Goal: Communication & Community: Ask a question

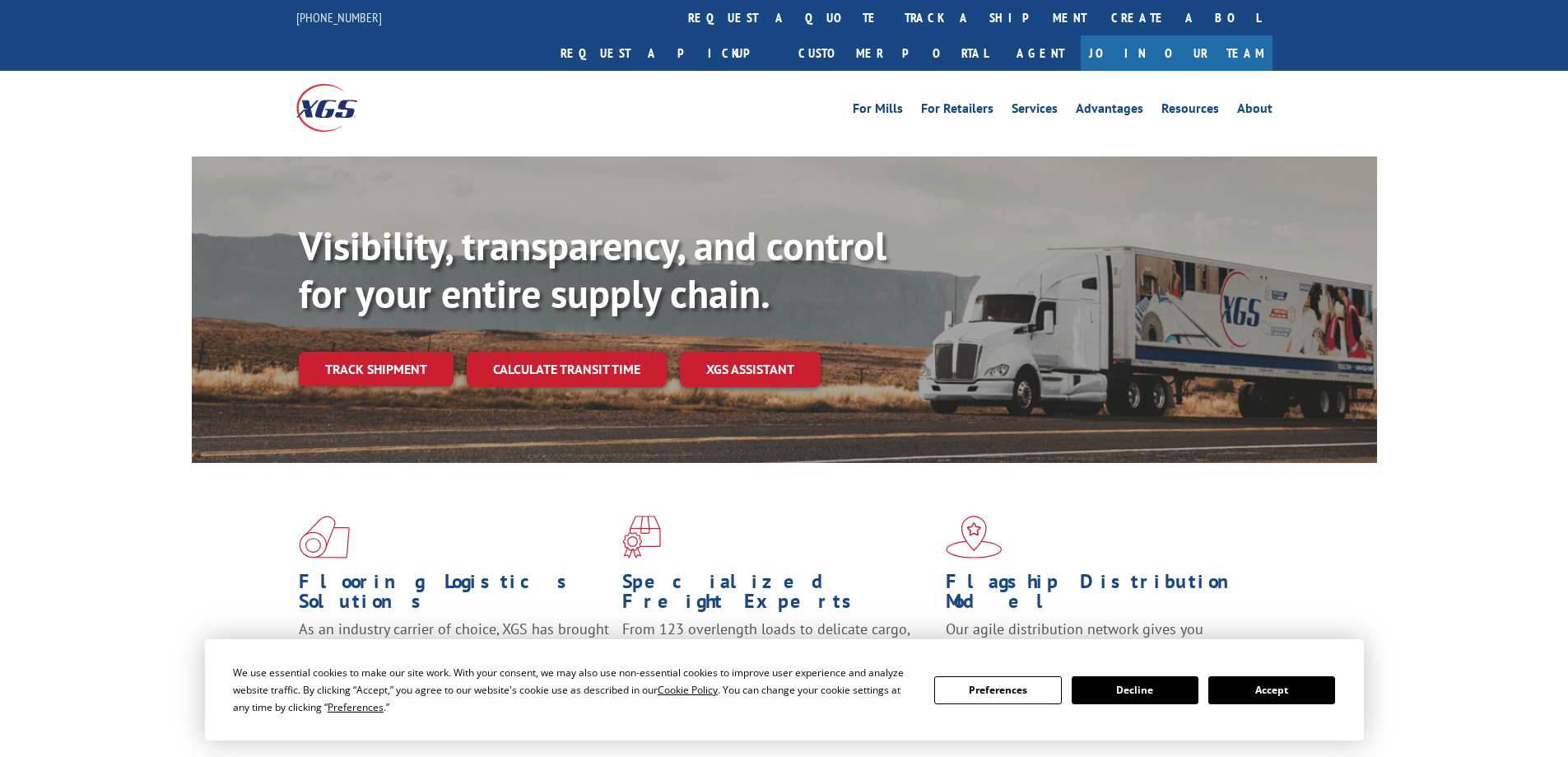
click at [386, 351] on div "Visibility, transparency, and control for your entire supply chain. Track shipm…" at bounding box center [838, 336] width 1079 height 230
click at [349, 352] on link "Track shipment" at bounding box center [376, 369] width 155 height 34
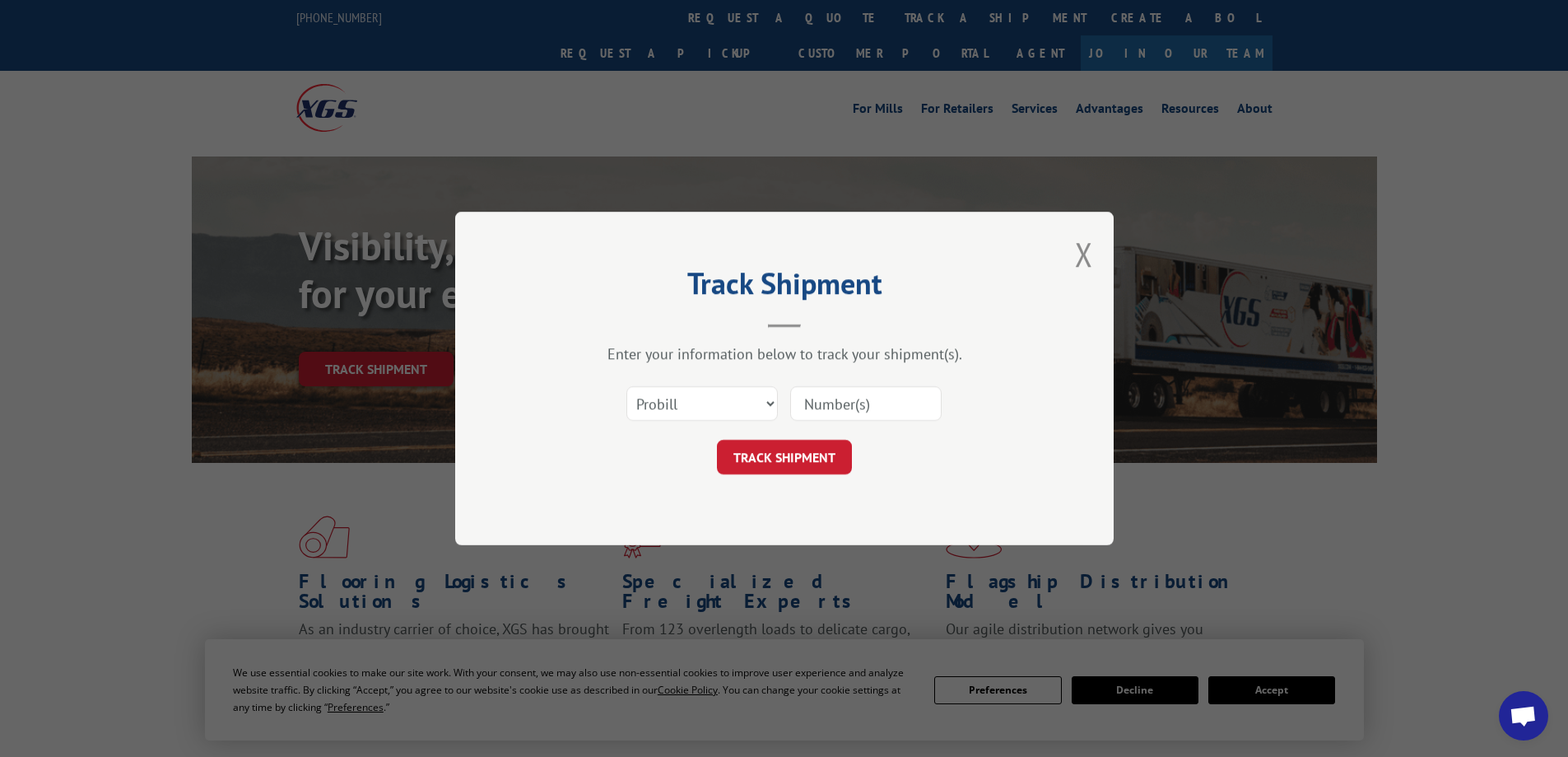
click at [846, 401] on input at bounding box center [866, 403] width 151 height 34
paste input "17637841"
type input "17637841"
click at [790, 462] on button "TRACK SHIPMENT" at bounding box center [784, 457] width 135 height 34
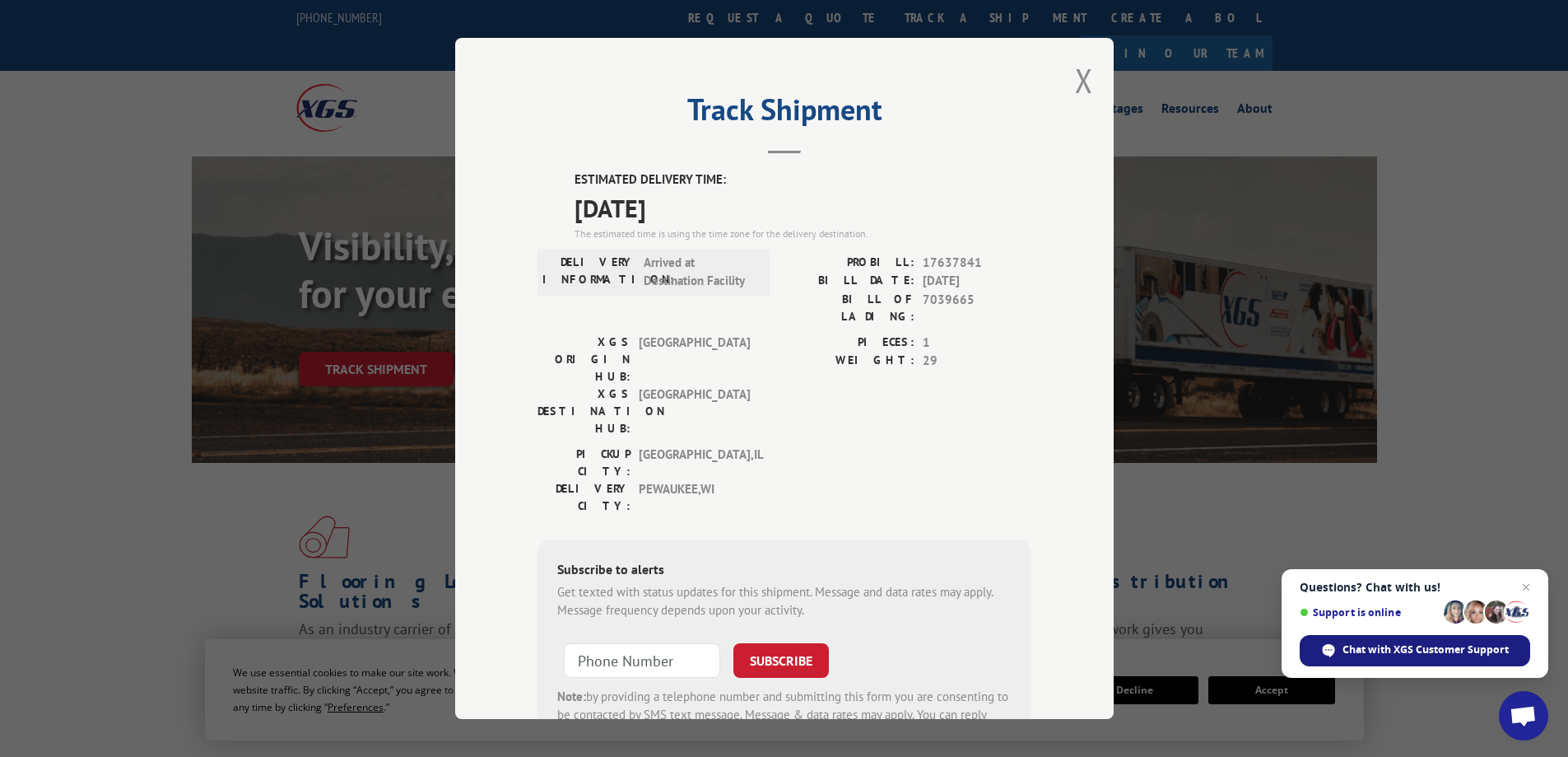
click at [1369, 643] on span "Chat with XGS Customer Support" at bounding box center [1425, 649] width 166 height 15
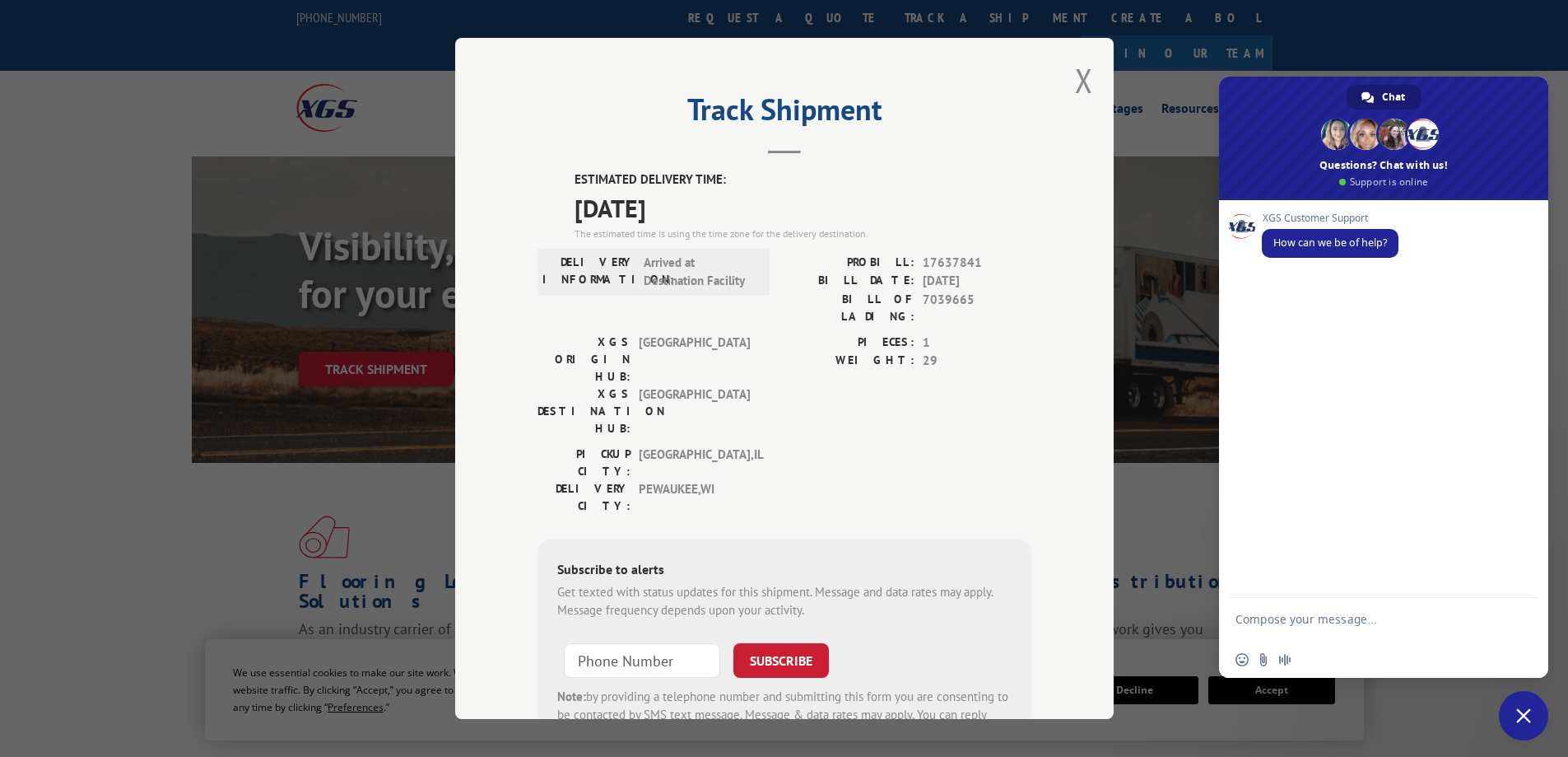
click at [1287, 611] on form at bounding box center [1366, 621] width 260 height 47
click at [1335, 648] on div "Insert an emoji Send a file Audio message" at bounding box center [1384, 660] width 329 height 36
click at [1332, 631] on textarea "Compose your message..." at bounding box center [1366, 626] width 260 height 29
paste textarea "17637841"
type textarea "I'm looking for an update on Pro # 17637841. ETA was [DATE], but it did not arr…"
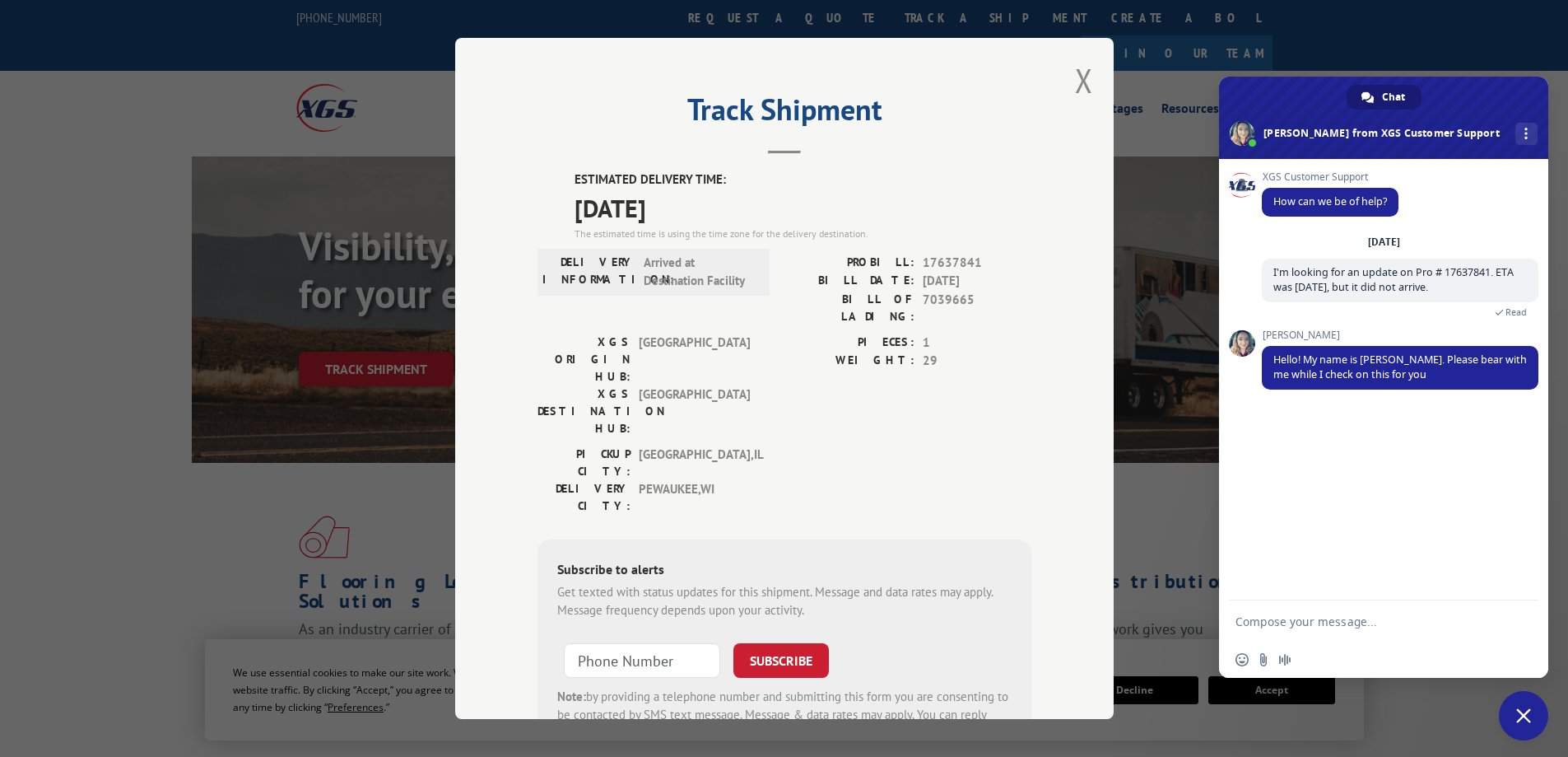
click at [1331, 615] on textarea "Compose your message..." at bounding box center [1366, 621] width 260 height 15
type textarea "Thanks so much!"
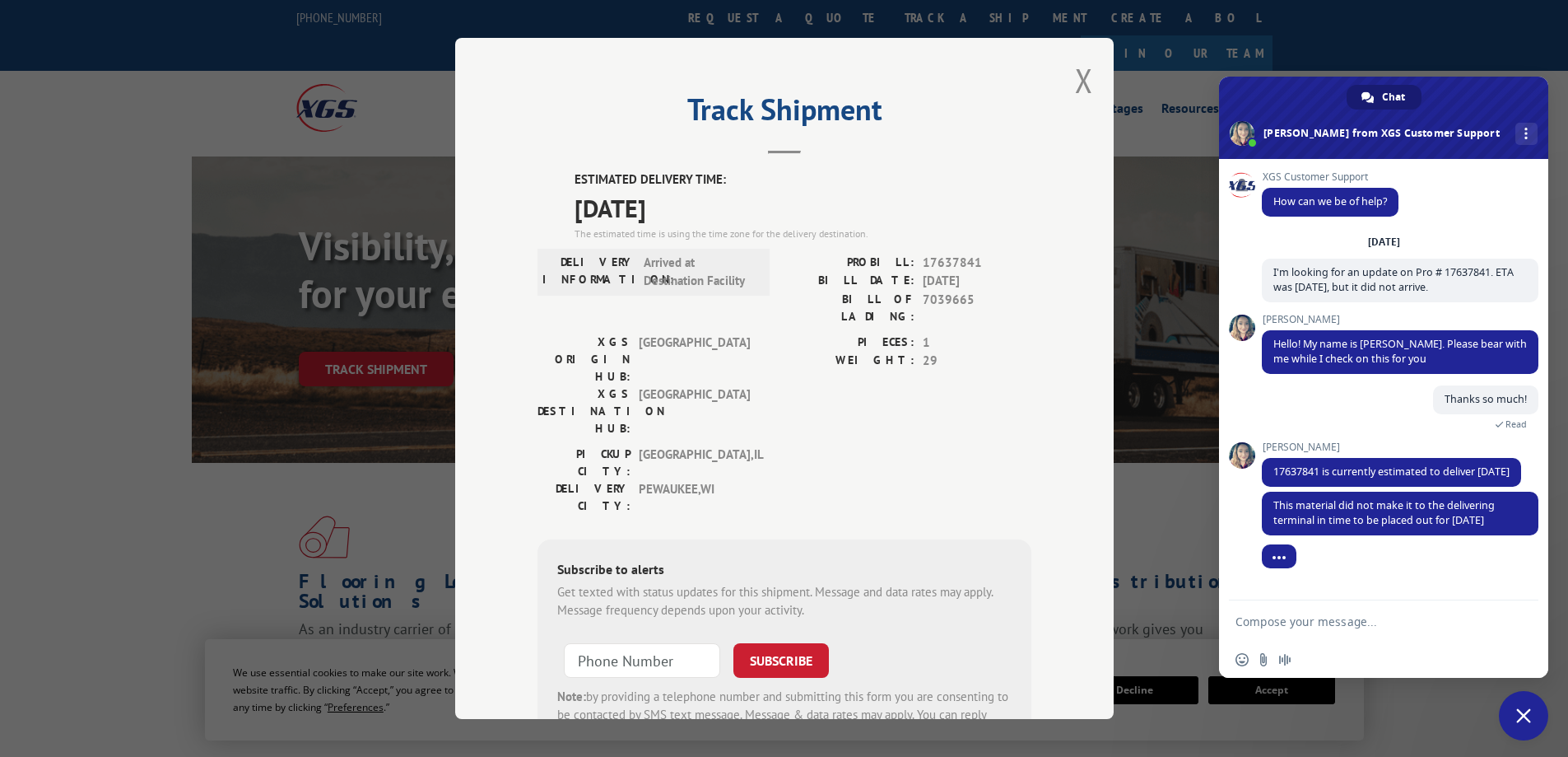
scroll to position [1, 0]
click at [1313, 607] on form at bounding box center [1366, 623] width 260 height 45
click at [1310, 618] on textarea "Compose your message..." at bounding box center [1366, 621] width 260 height 15
type textarea "Okay. They do not receive trucks [DATE] or [DATE], so that pushes it out to [DA…"
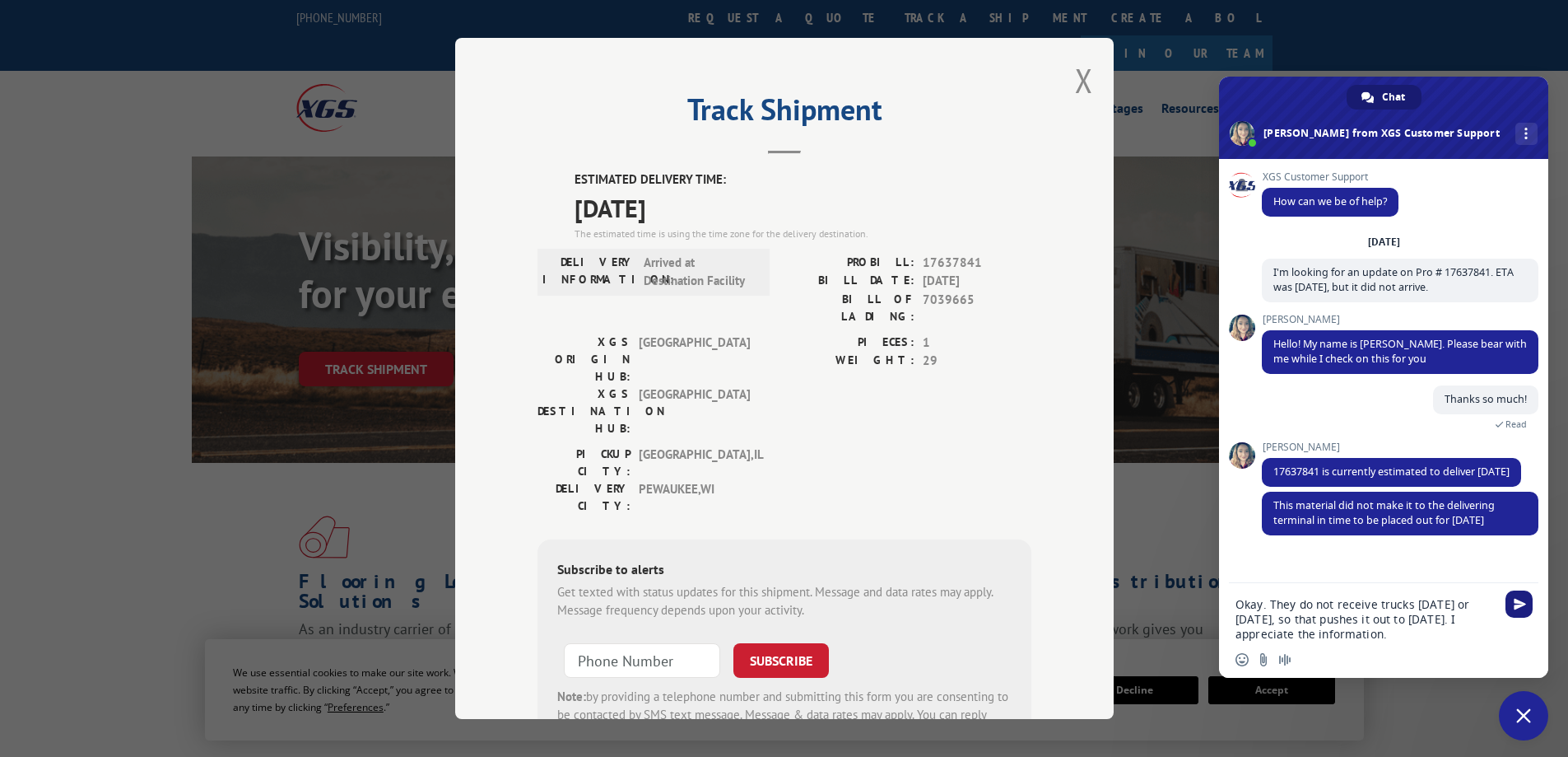
click at [1532, 605] on span "Send" at bounding box center [1520, 604] width 28 height 28
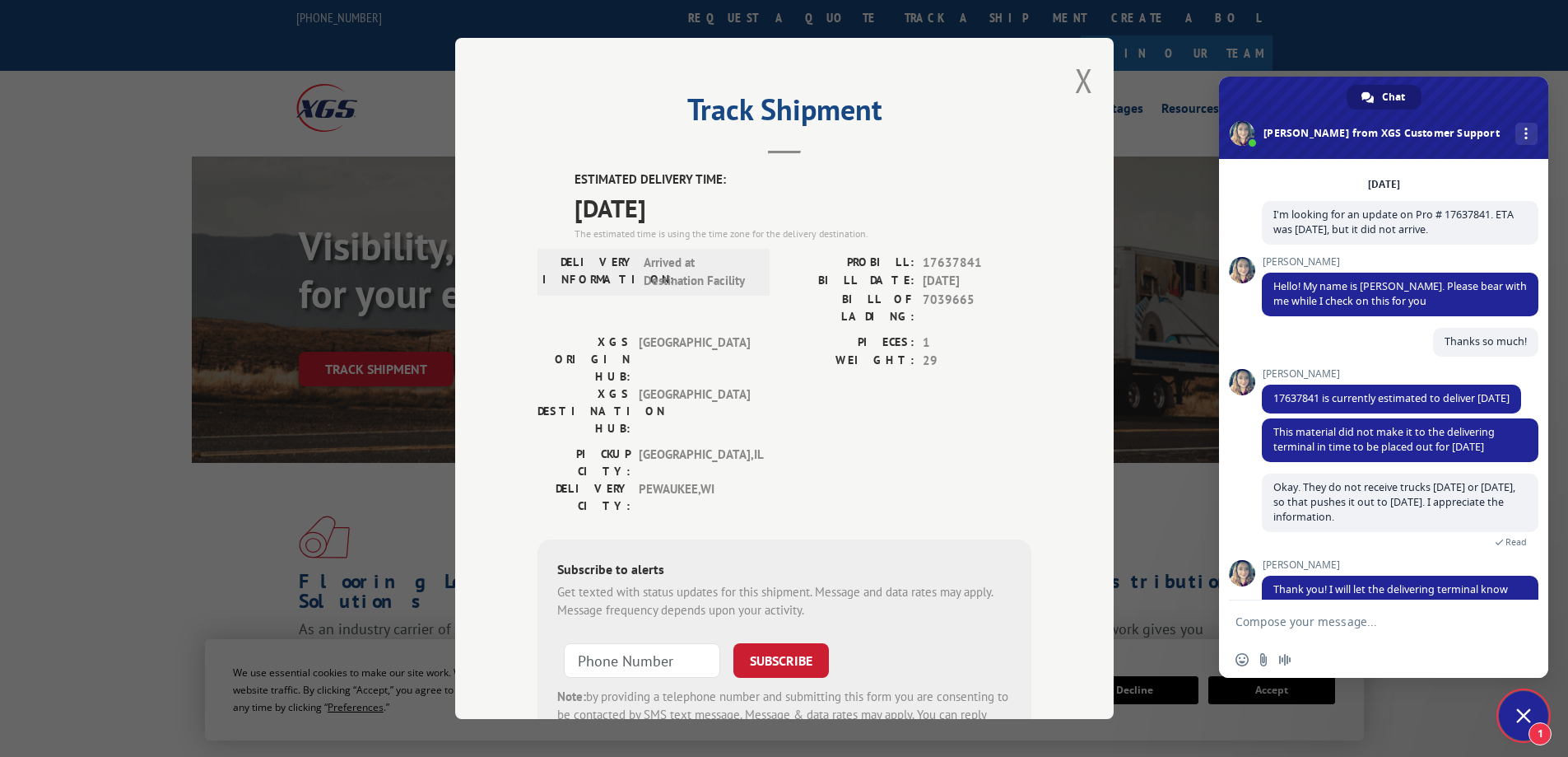
scroll to position [125, 0]
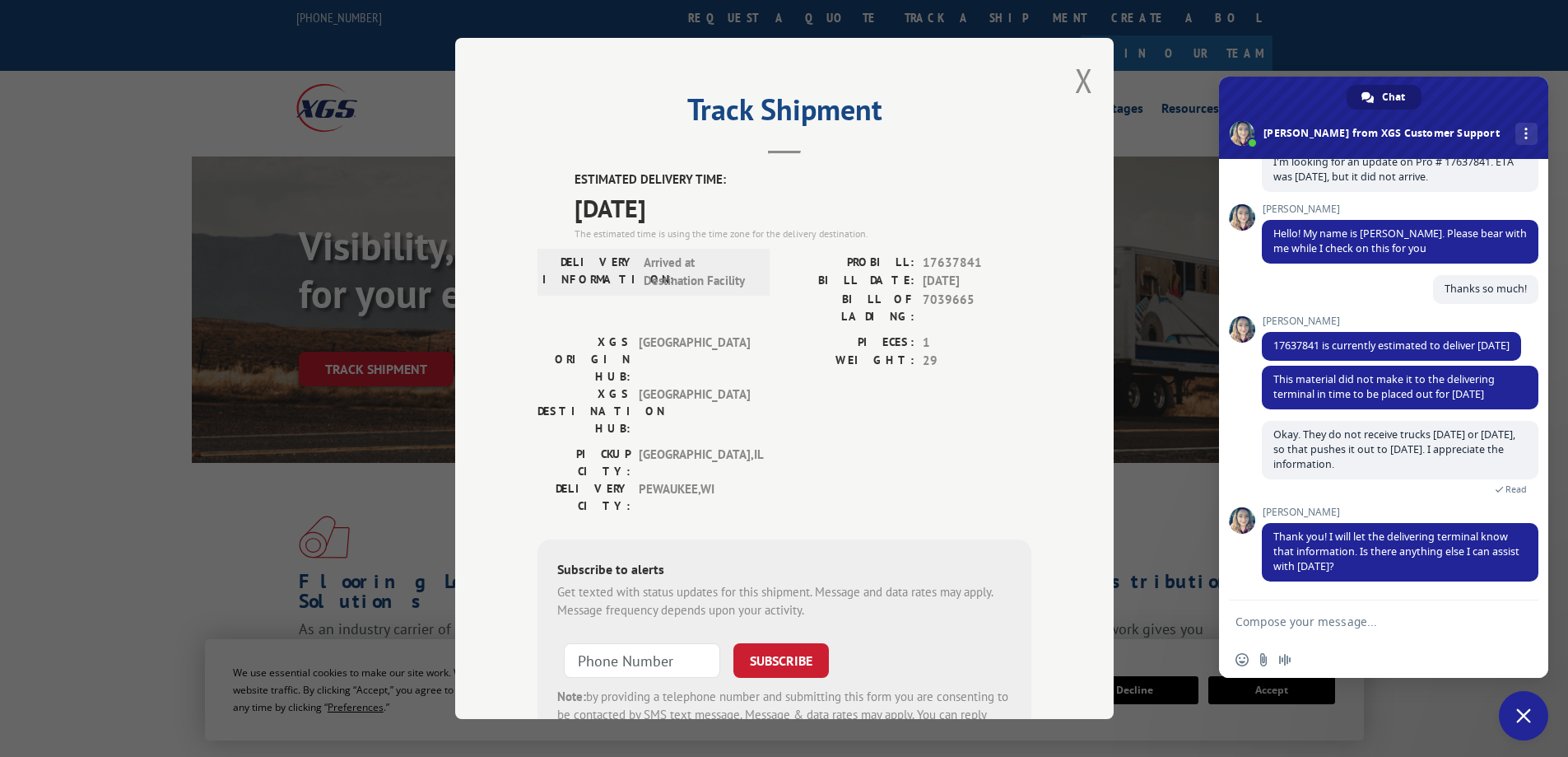
click at [1355, 605] on form at bounding box center [1366, 623] width 260 height 45
click at [1351, 619] on textarea "Compose your message..." at bounding box center [1366, 621] width 260 height 15
type textarea "That's all I needed. Have a nice day!"
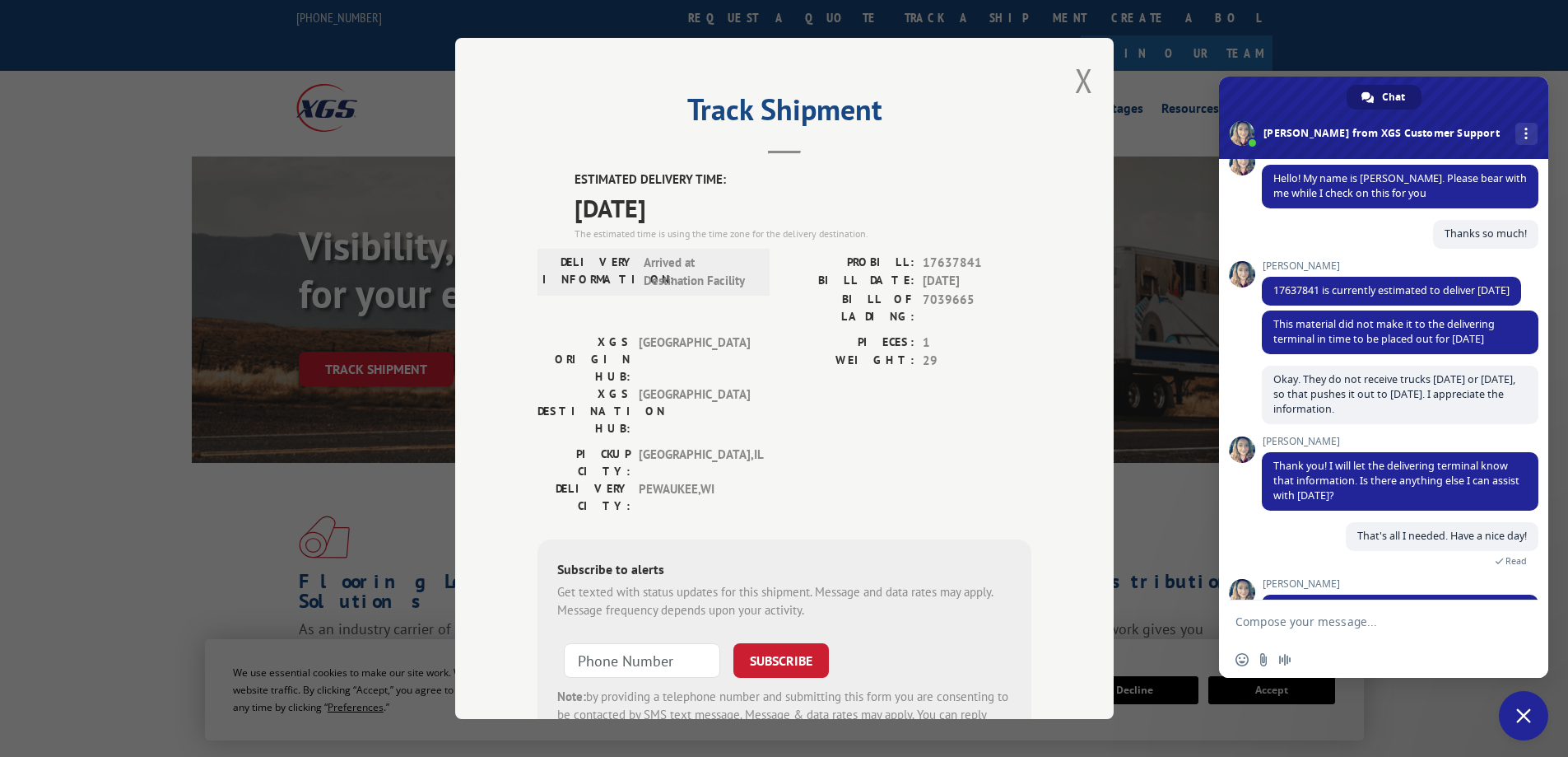
scroll to position [281, 0]
